Goal: Information Seeking & Learning: Find specific fact

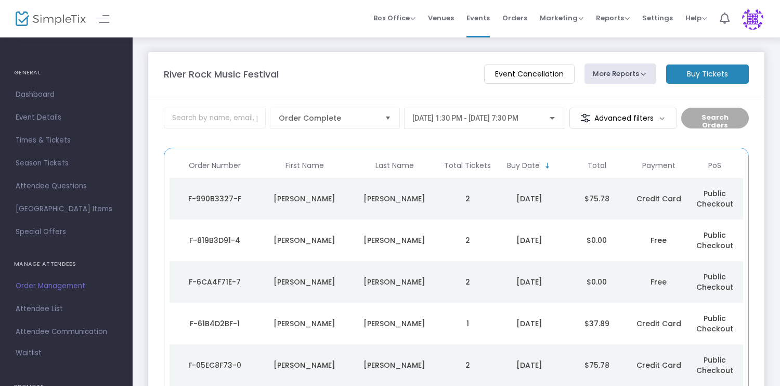
click at [441, 194] on td "2" at bounding box center [468, 199] width 56 height 42
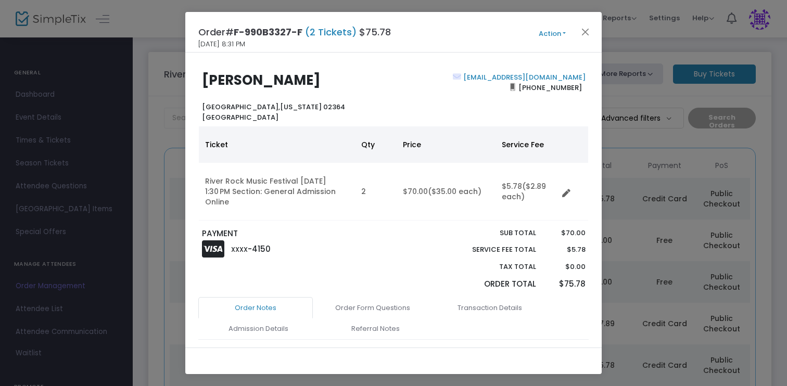
drag, startPoint x: 202, startPoint y: 81, endPoint x: 349, endPoint y: 82, distance: 147.2
click at [349, 83] on h2 "[PERSON_NAME]" at bounding box center [295, 80] width 187 height 16
copy b "[PERSON_NAME]"
drag, startPoint x: 583, startPoint y: 81, endPoint x: 513, endPoint y: 70, distance: 71.0
click at [513, 70] on div "[PERSON_NAME] [GEOGRAPHIC_DATA][US_STATE] [GEOGRAPHIC_DATA] [EMAIL_ADDRESS][DOM…" at bounding box center [393, 200] width 416 height 295
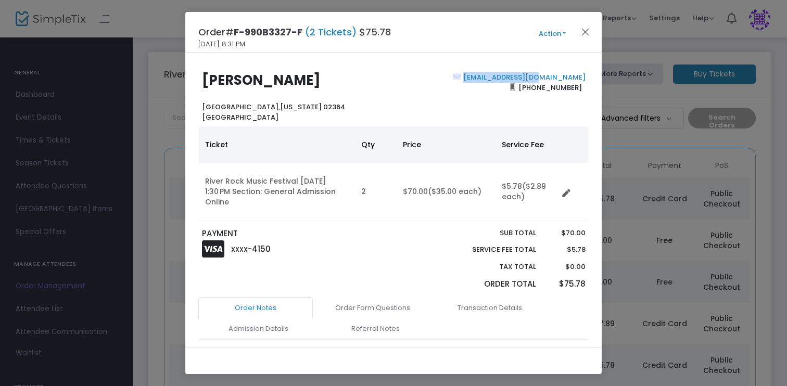
copy b "[EMAIL_ADDRESS][DOMAIN_NAME]"
drag, startPoint x: 576, startPoint y: 88, endPoint x: 524, endPoint y: 87, distance: 51.5
click at [524, 87] on span "[PHONE_NUMBER]" at bounding box center [550, 87] width 70 height 17
copy span "[PHONE_NUMBER]"
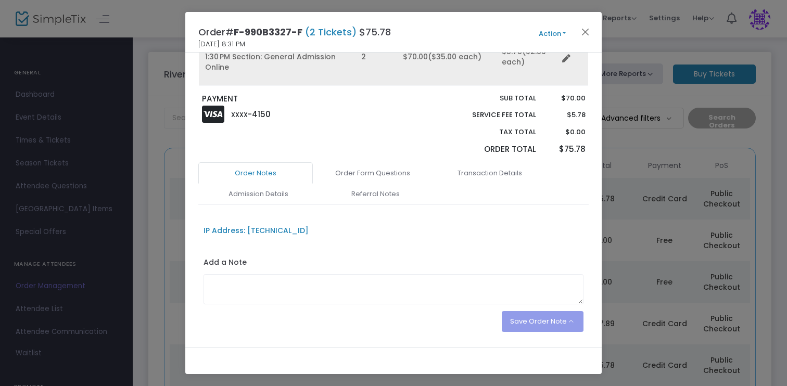
scroll to position [165, 0]
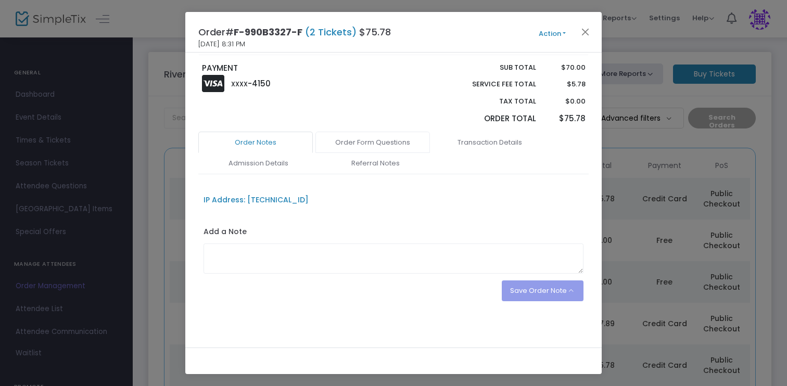
click at [357, 146] on link "Order Form Questions" at bounding box center [372, 143] width 114 height 22
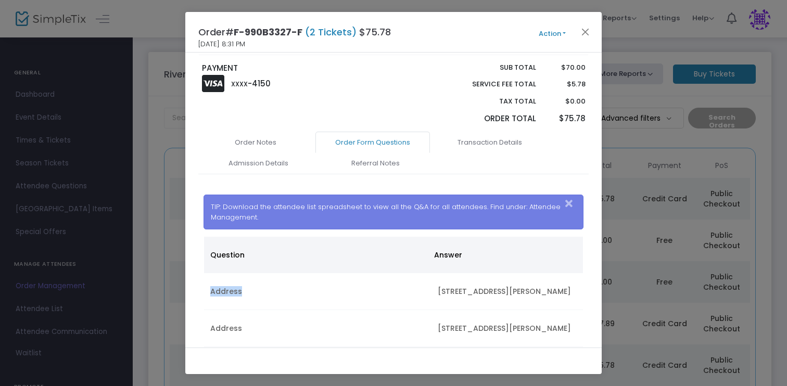
drag, startPoint x: 435, startPoint y: 292, endPoint x: 576, endPoint y: 293, distance: 141.5
click at [576, 293] on kendo-grid "Question Answer Address [STREET_ADDRESS][PERSON_NAME] Address [STREET_ADDRESS][…" at bounding box center [393, 304] width 380 height 136
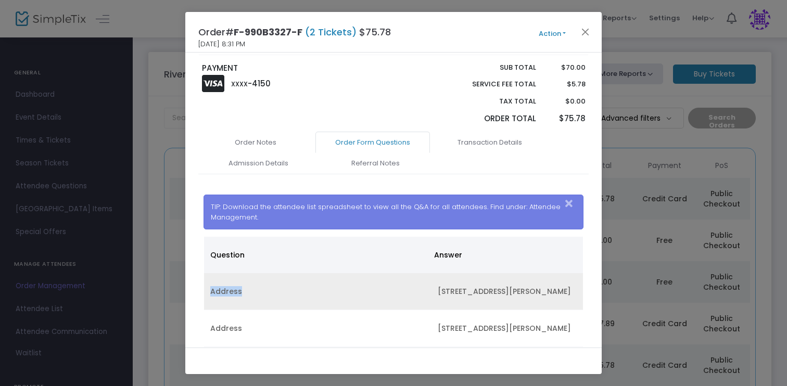
click at [523, 287] on td "[STREET_ADDRESS][PERSON_NAME]" at bounding box center [506, 291] width 151 height 37
drag, startPoint x: 434, startPoint y: 291, endPoint x: 568, endPoint y: 290, distance: 134.2
click at [568, 290] on td "[STREET_ADDRESS][PERSON_NAME]" at bounding box center [506, 291] width 151 height 37
copy td "[STREET_ADDRESS][PERSON_NAME]"
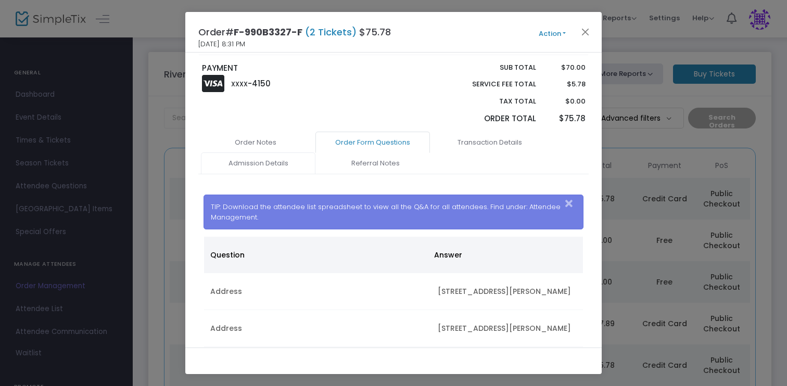
click at [253, 163] on link "Admission Details" at bounding box center [258, 163] width 114 height 22
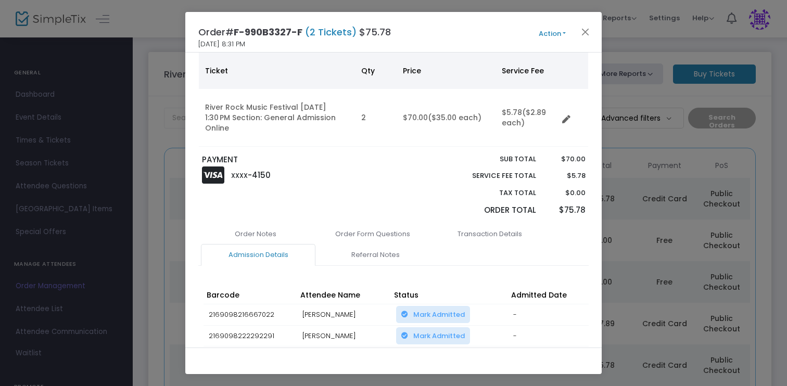
scroll to position [0, 0]
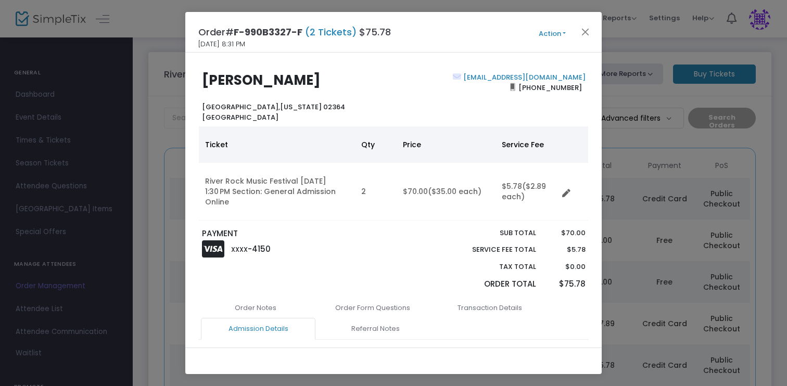
click at [254, 44] on div "Order# F-990B3327-F (2 Tickets) $75.78 [DATE] 8:31 PM Action Mark Admitted Edit…" at bounding box center [393, 32] width 416 height 41
copy div "[DATE] 8:31 PM"
